Goal: Check status: Check status

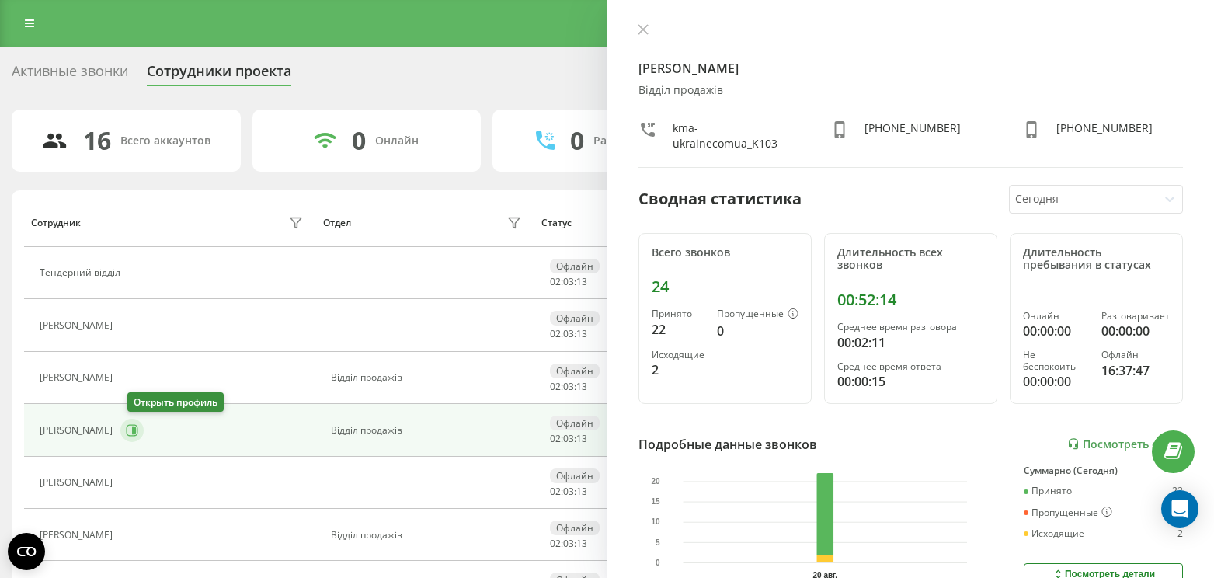
click at [136, 433] on icon at bounding box center [134, 430] width 4 height 8
click at [650, 33] on button at bounding box center [643, 30] width 20 height 15
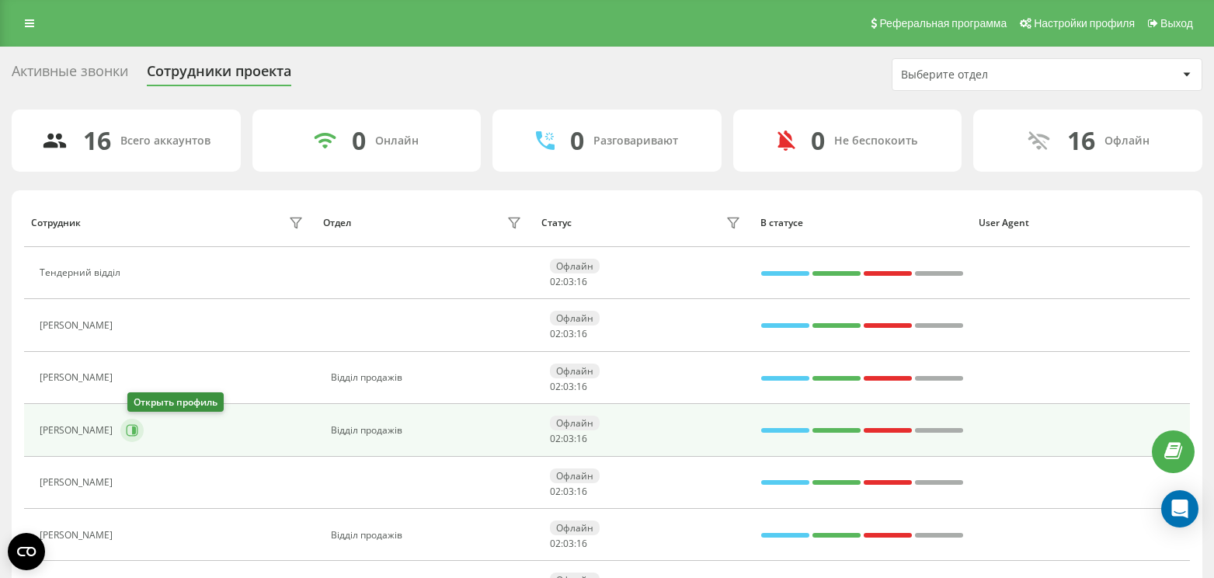
click at [136, 431] on icon at bounding box center [134, 430] width 4 height 8
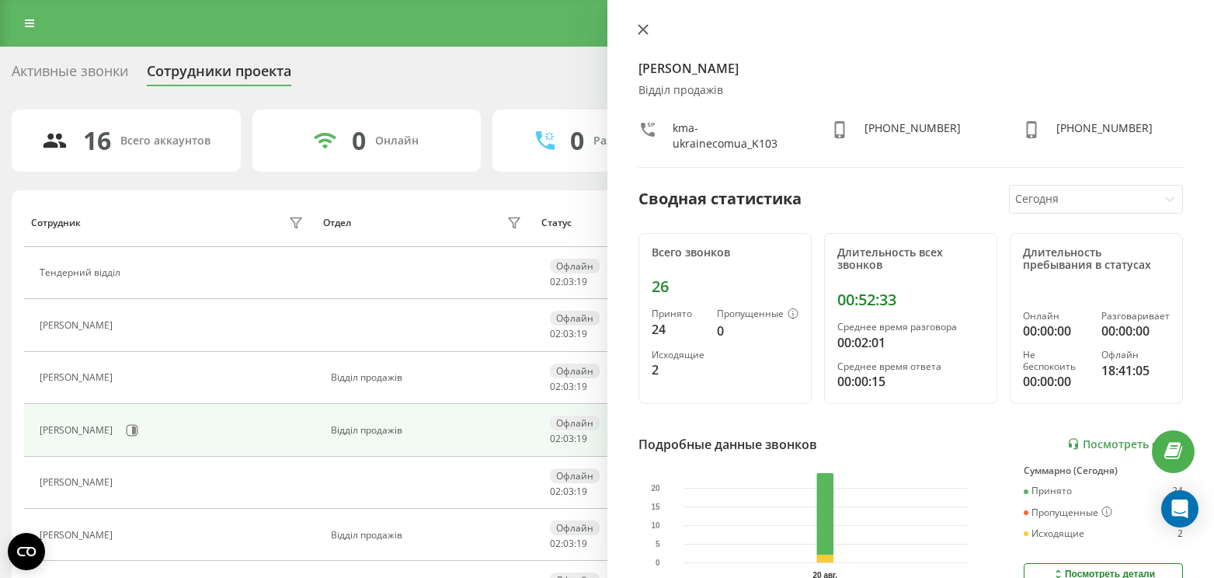
click at [644, 30] on icon at bounding box center [642, 29] width 11 height 11
